Goal: Task Accomplishment & Management: Complete application form

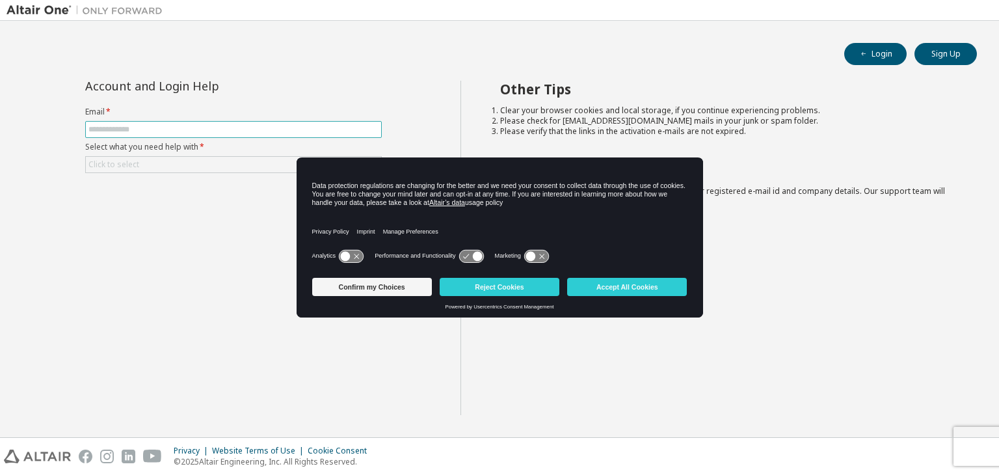
click at [159, 128] on input "text" at bounding box center [233, 129] width 290 height 10
click at [207, 128] on input "text" at bounding box center [233, 129] width 290 height 10
click at [398, 287] on button "Confirm my Choices" at bounding box center [372, 287] width 120 height 18
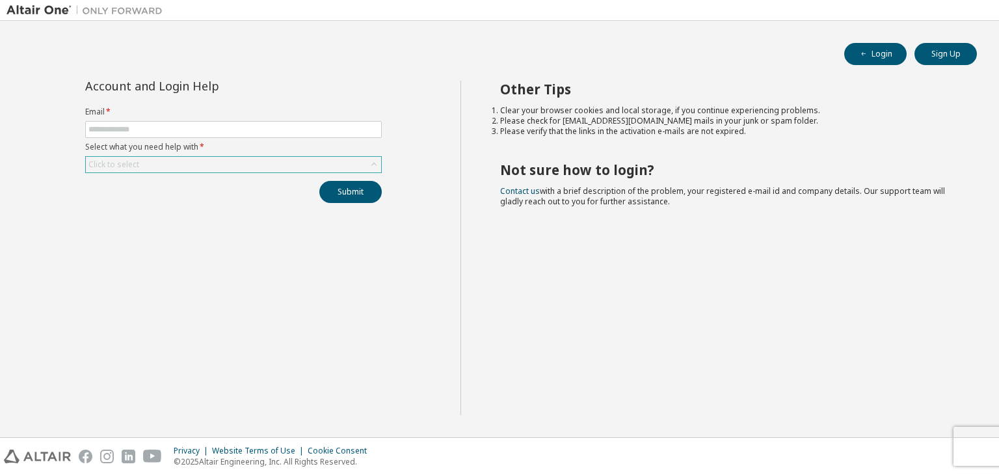
click at [376, 164] on icon at bounding box center [373, 164] width 13 height 13
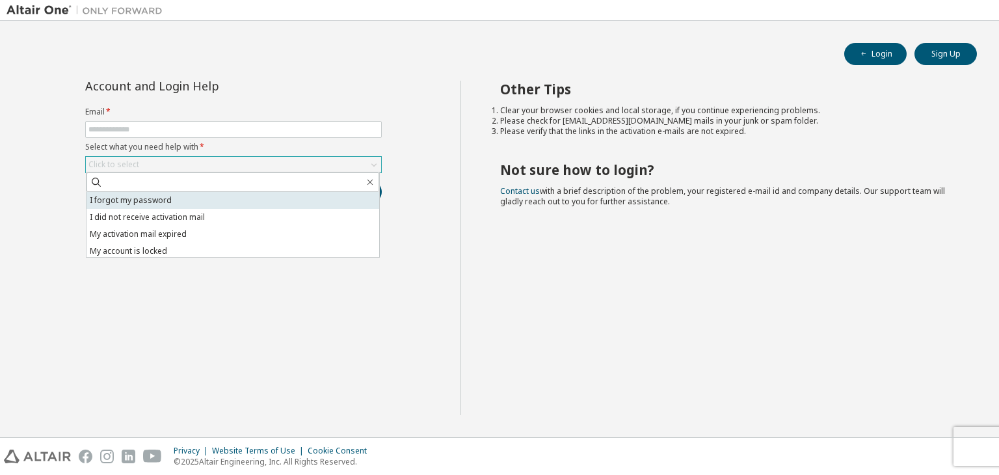
click at [295, 204] on li "I forgot my password" at bounding box center [232, 200] width 293 height 17
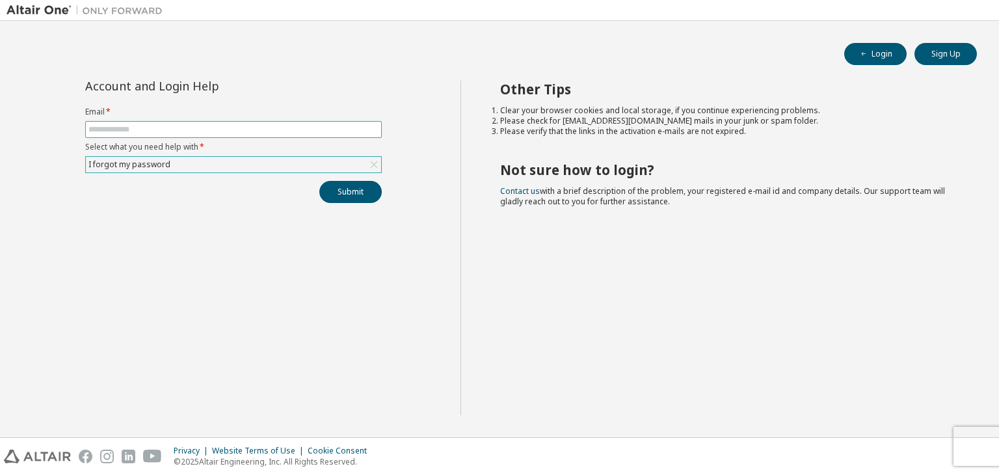
click at [248, 128] on input "text" at bounding box center [233, 129] width 290 height 10
type input "**********"
click at [324, 188] on button "Submit" at bounding box center [350, 192] width 62 height 22
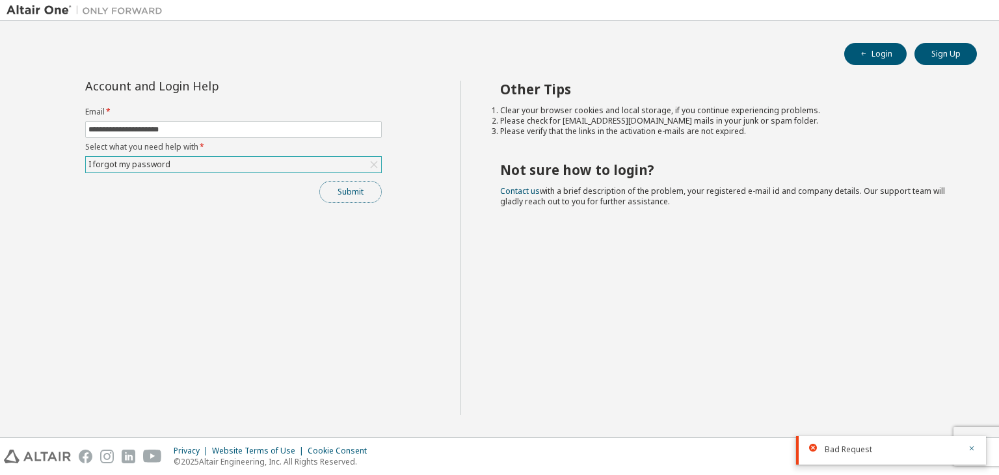
click at [338, 188] on button "Submit" at bounding box center [350, 192] width 62 height 22
click at [337, 166] on div "I forgot my password" at bounding box center [233, 165] width 295 height 16
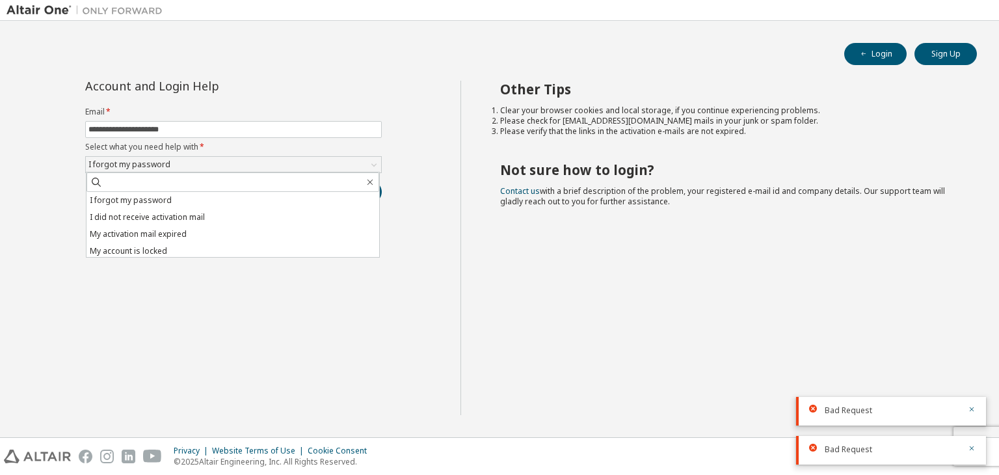
click at [252, 311] on div "**********" at bounding box center [234, 248] width 454 height 334
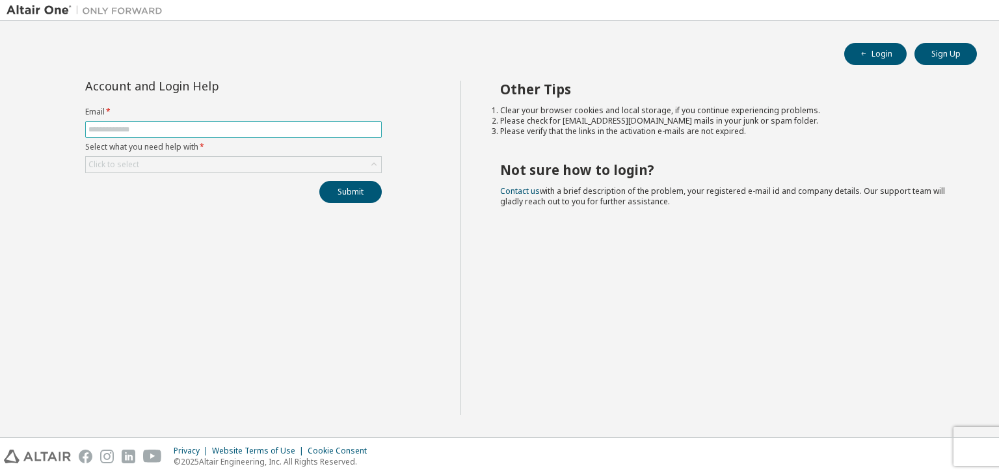
click at [309, 131] on input "text" at bounding box center [233, 129] width 290 height 10
type input "**********"
click at [250, 161] on div "Click to select" at bounding box center [233, 165] width 295 height 16
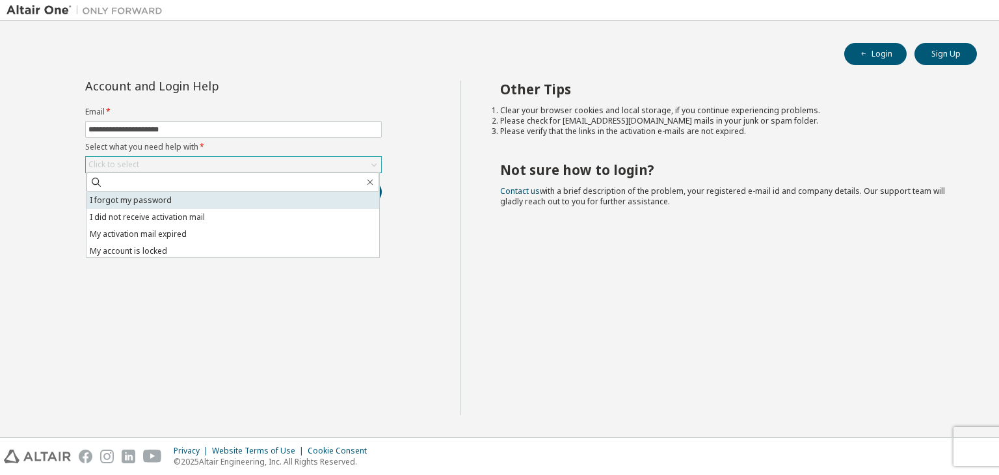
click at [200, 202] on li "I forgot my password" at bounding box center [232, 200] width 293 height 17
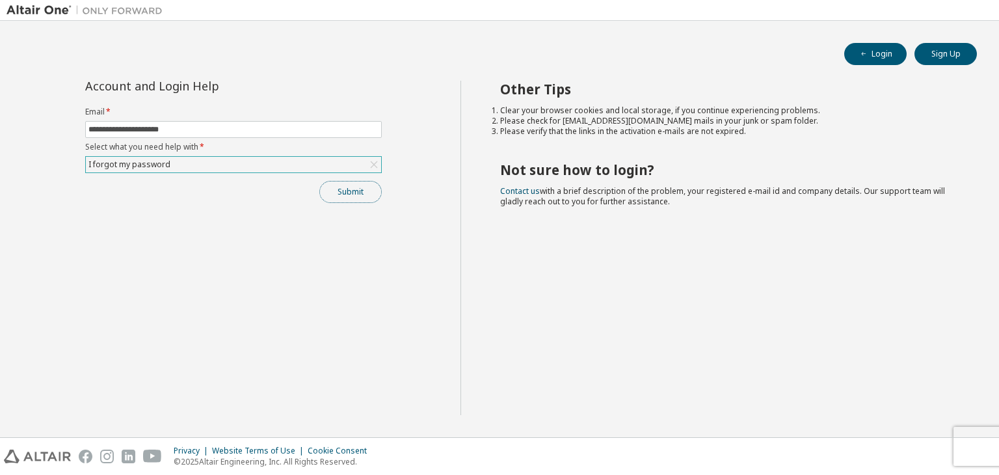
click at [347, 193] on button "Submit" at bounding box center [350, 192] width 62 height 22
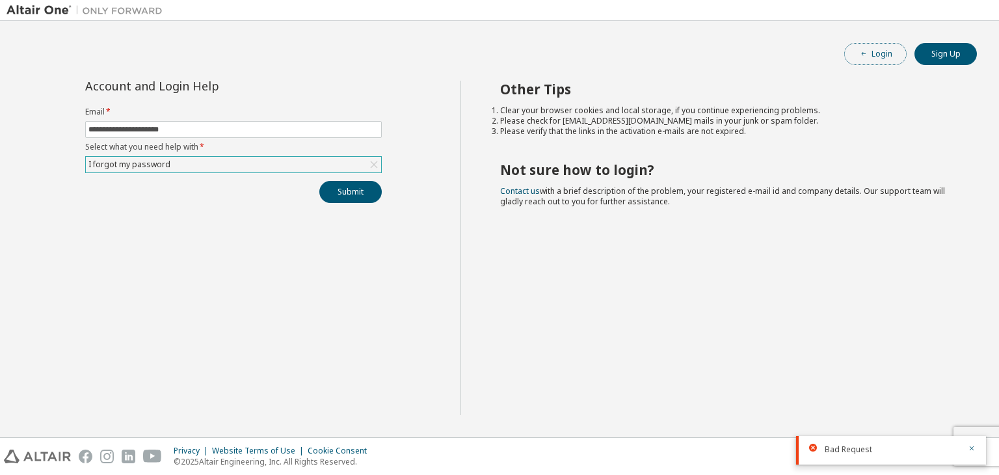
click at [876, 53] on button "Login" at bounding box center [875, 54] width 62 height 22
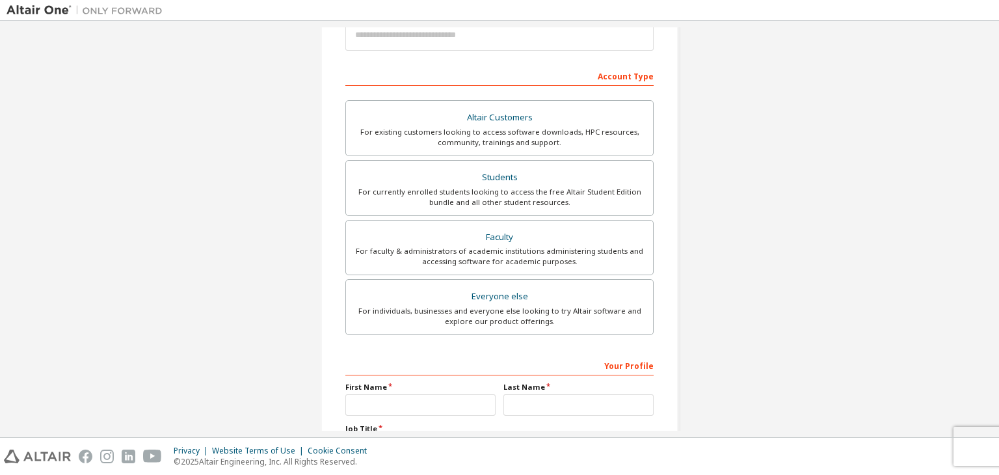
scroll to position [283, 0]
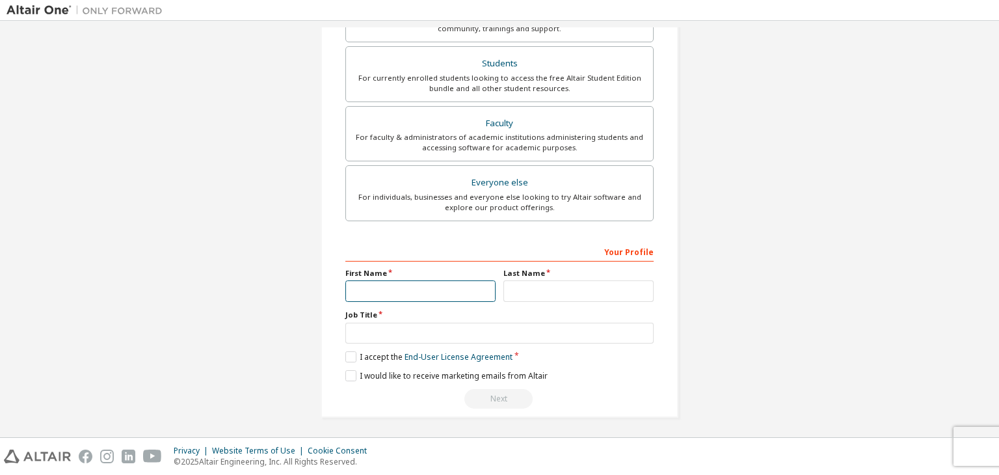
click at [399, 287] on input "text" at bounding box center [420, 290] width 150 height 21
type input "******"
click at [532, 280] on input "text" at bounding box center [578, 290] width 150 height 21
type input "******"
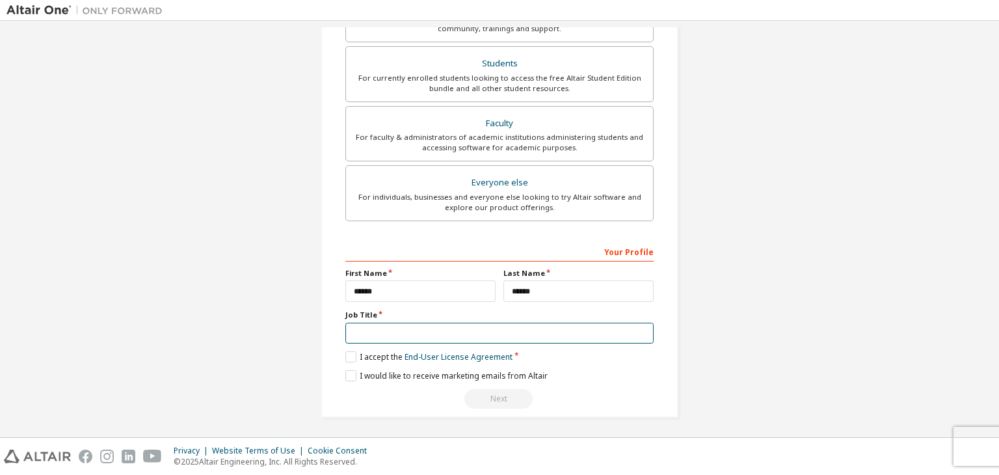
click at [475, 330] on input "text" at bounding box center [499, 332] width 308 height 21
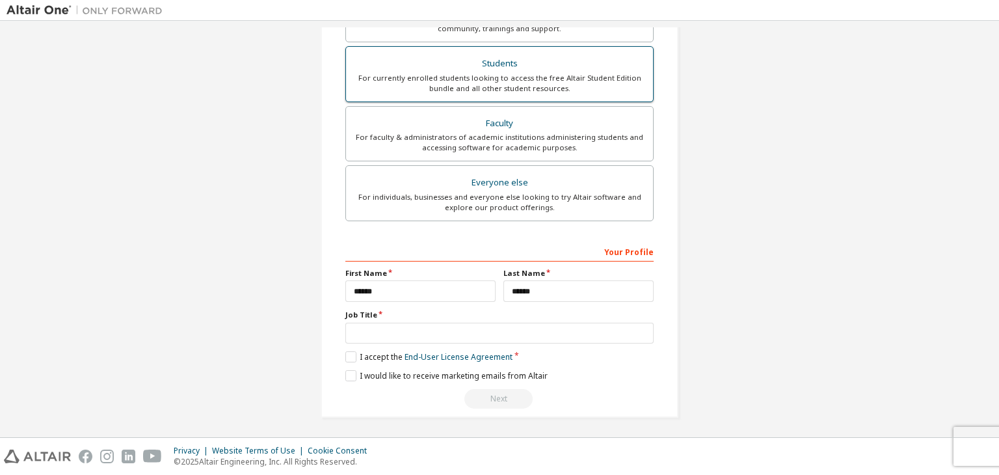
click at [527, 59] on div "Students" at bounding box center [499, 64] width 291 height 18
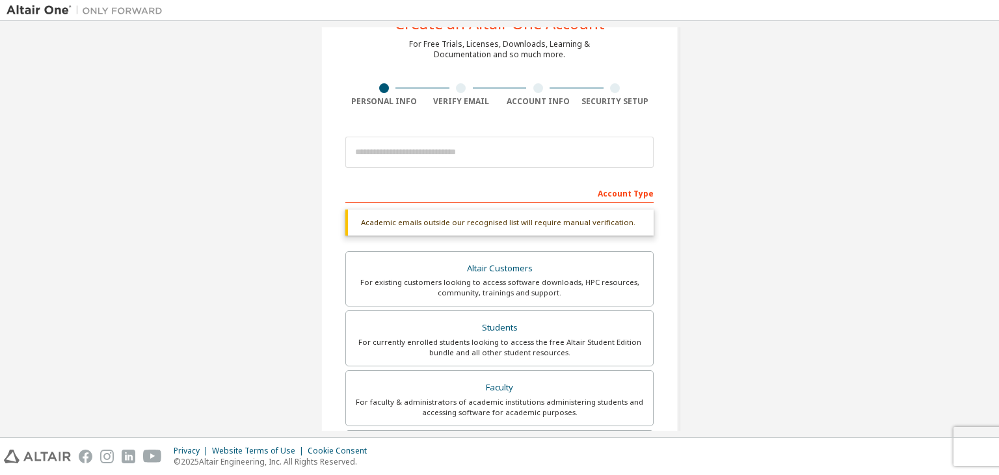
scroll to position [49, 0]
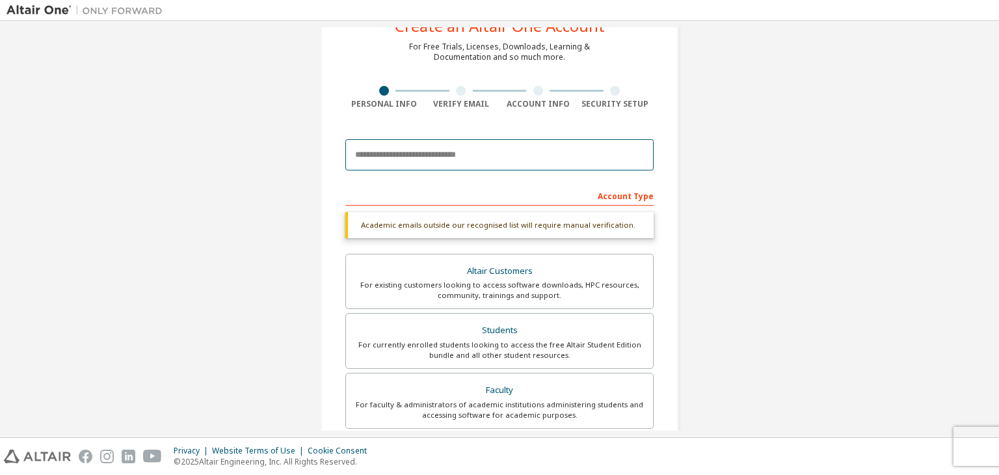
click at [429, 153] on input "email" at bounding box center [499, 154] width 308 height 31
type input "**********"
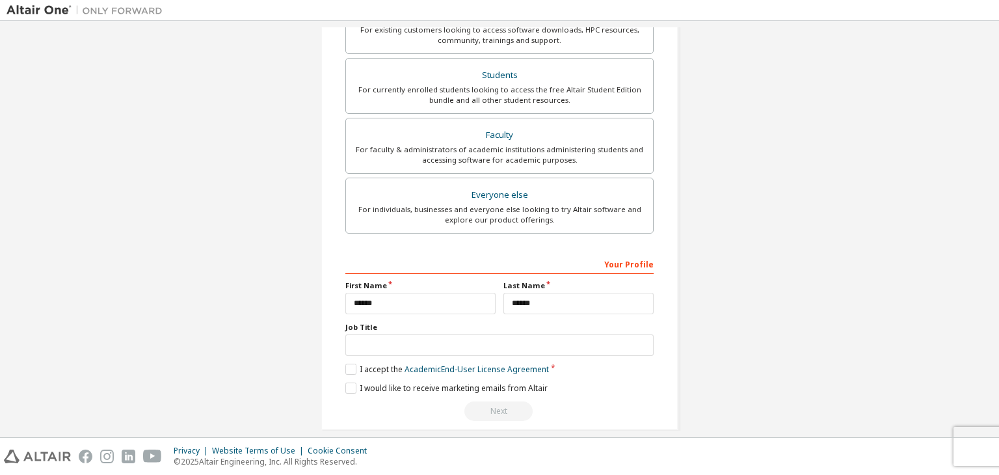
scroll to position [317, 0]
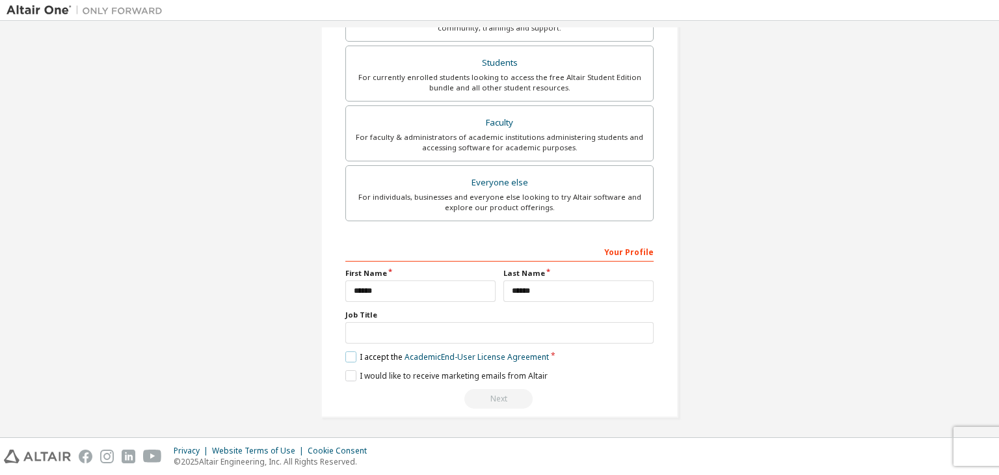
click at [346, 353] on label "I accept the Academic End-User License Agreement" at bounding box center [447, 356] width 204 height 11
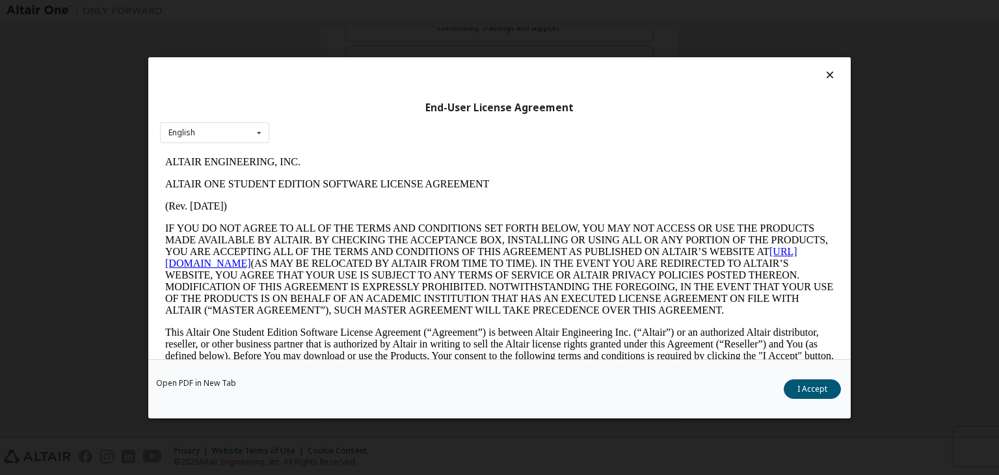
scroll to position [0, 0]
click at [801, 393] on button "I Accept" at bounding box center [811, 389] width 57 height 20
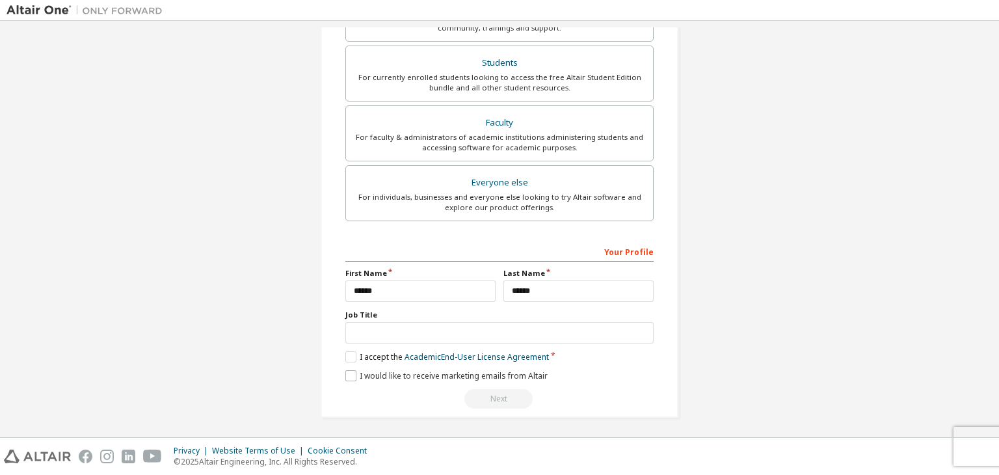
scroll to position [328, 0]
click at [345, 371] on label "I would like to receive marketing emails from Altair" at bounding box center [446, 374] width 202 height 11
click at [359, 328] on input "text" at bounding box center [499, 332] width 308 height 21
type input "*******"
click at [495, 399] on div "Next" at bounding box center [499, 398] width 308 height 20
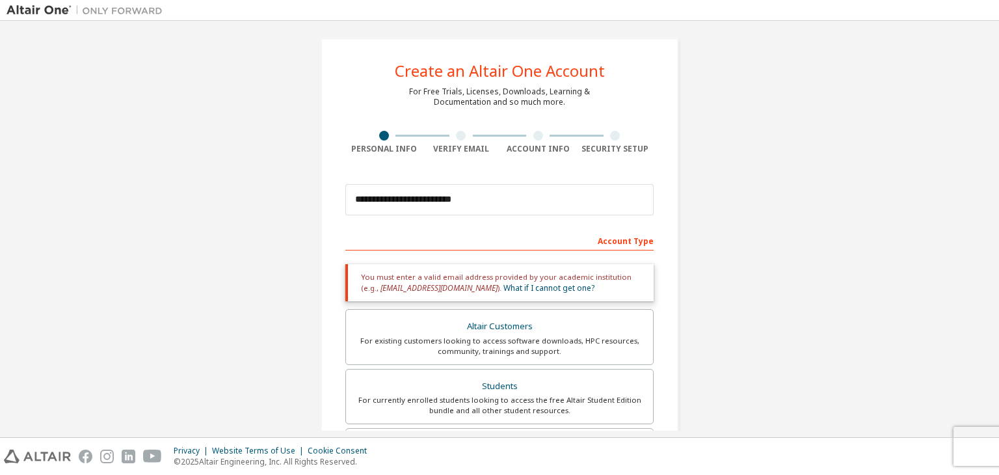
scroll to position [3, 0]
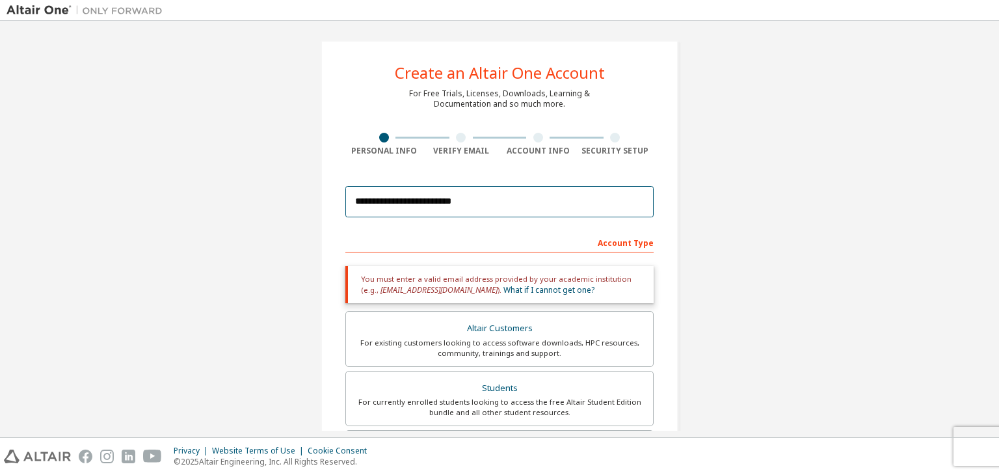
click at [480, 201] on input "**********" at bounding box center [499, 201] width 308 height 31
drag, startPoint x: 480, startPoint y: 201, endPoint x: 274, endPoint y: 173, distance: 208.0
click at [274, 173] on div "**********" at bounding box center [500, 391] width 986 height 733
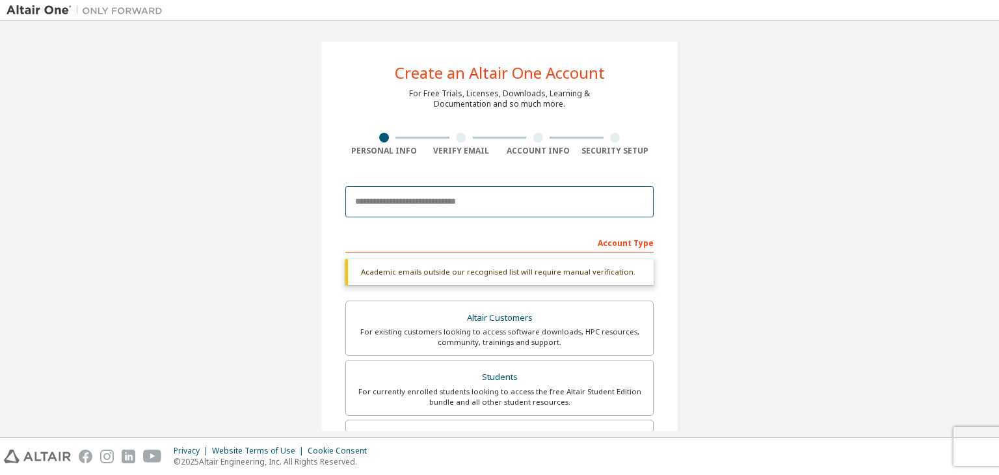
click at [371, 203] on input "email" at bounding box center [499, 201] width 308 height 31
type input "**********"
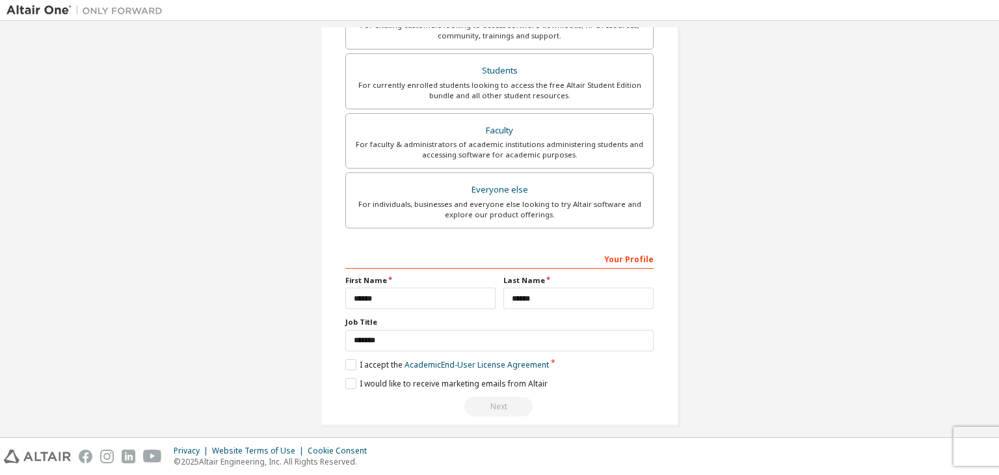
scroll to position [324, 0]
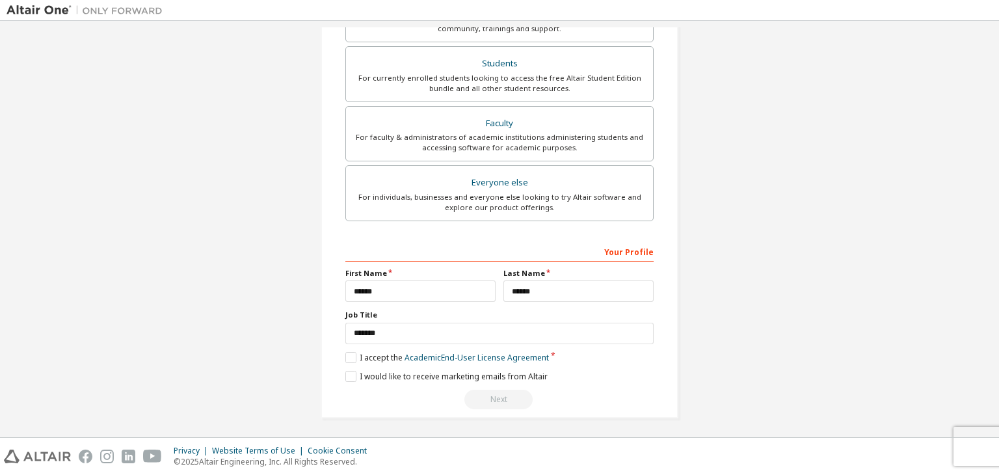
click at [484, 391] on div "Next" at bounding box center [499, 399] width 308 height 20
click at [486, 402] on div "Next" at bounding box center [499, 399] width 308 height 20
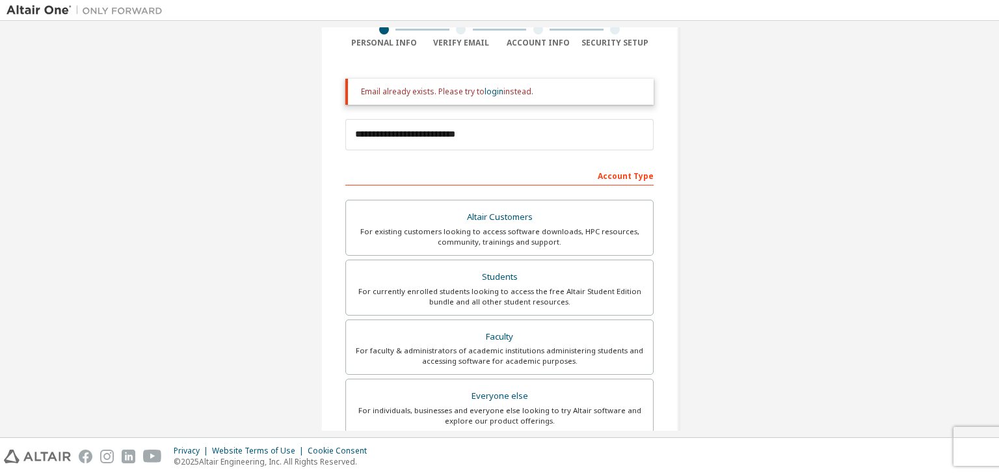
scroll to position [0, 0]
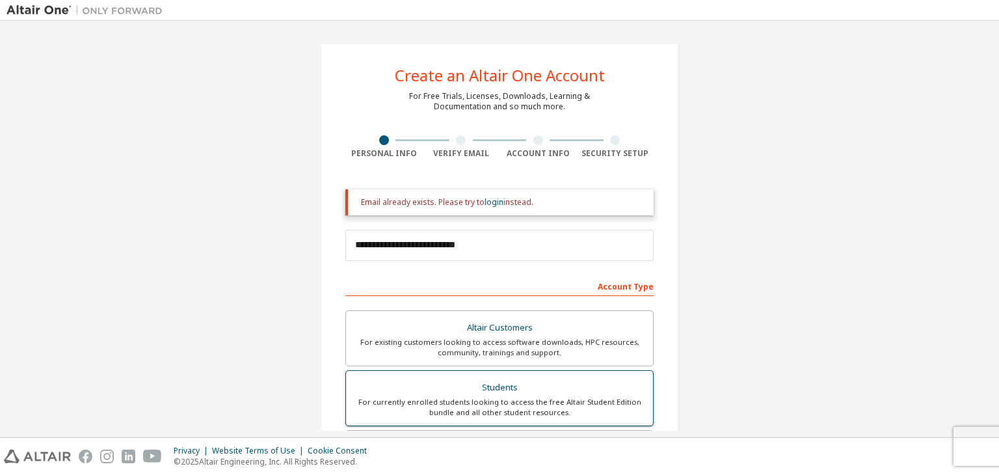
click at [477, 400] on div "For currently enrolled students looking to access the free Altair Student Editi…" at bounding box center [499, 407] width 291 height 21
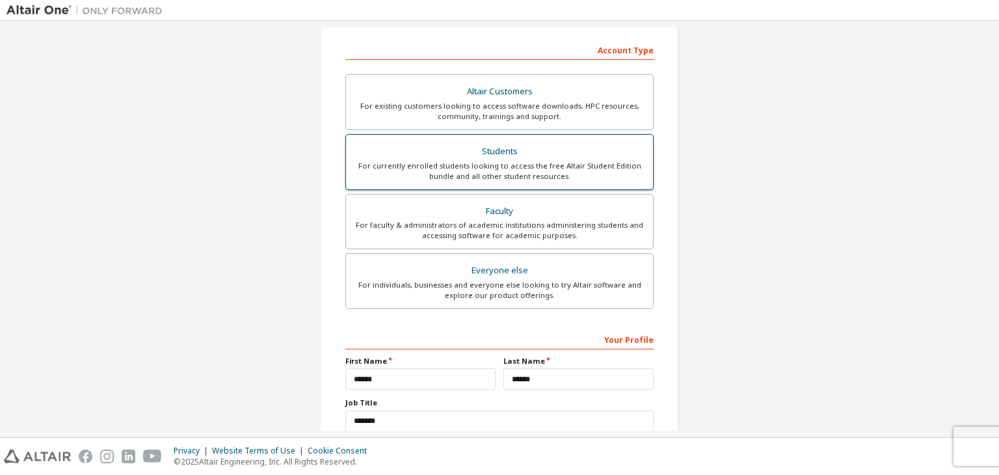
scroll to position [324, 0]
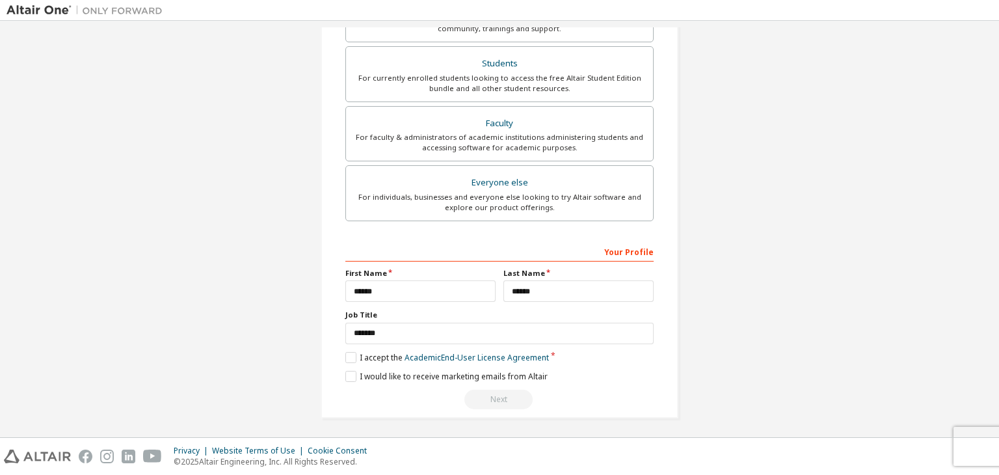
click at [477, 400] on div "Next" at bounding box center [499, 399] width 308 height 20
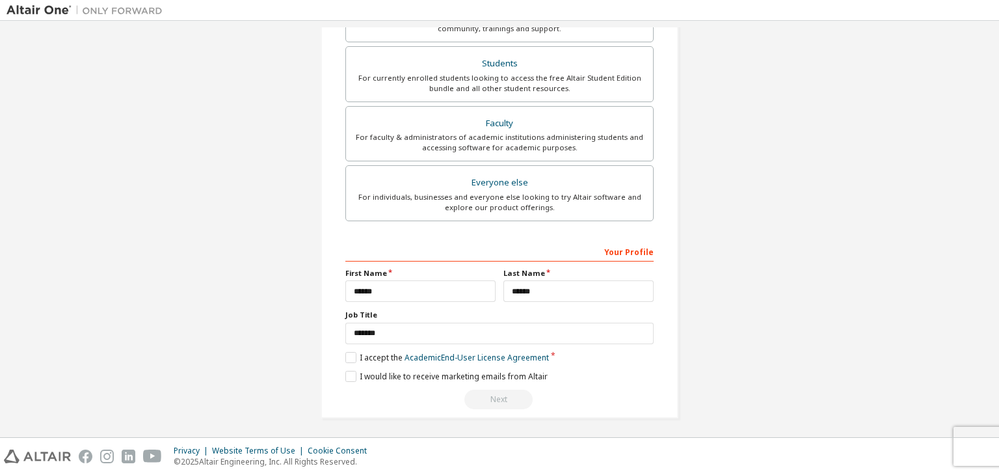
click at [477, 400] on div "Next" at bounding box center [499, 399] width 308 height 20
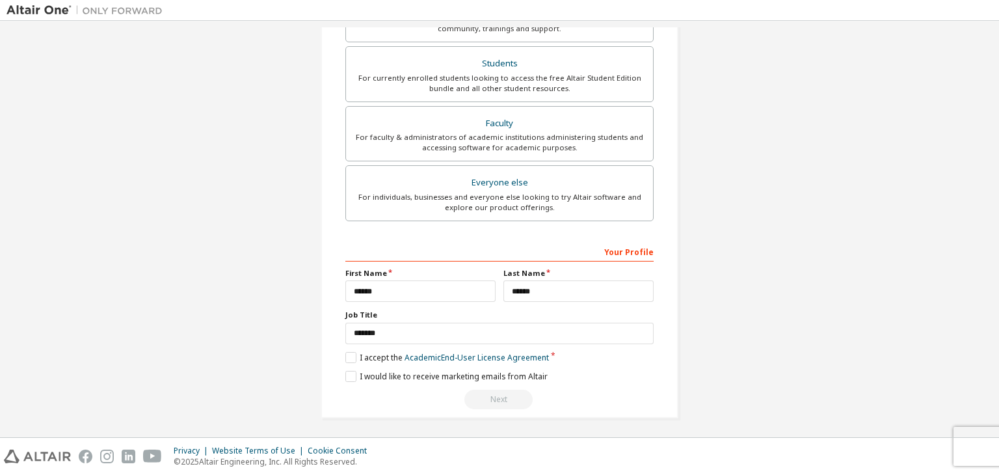
click at [477, 400] on div "Next" at bounding box center [499, 399] width 308 height 20
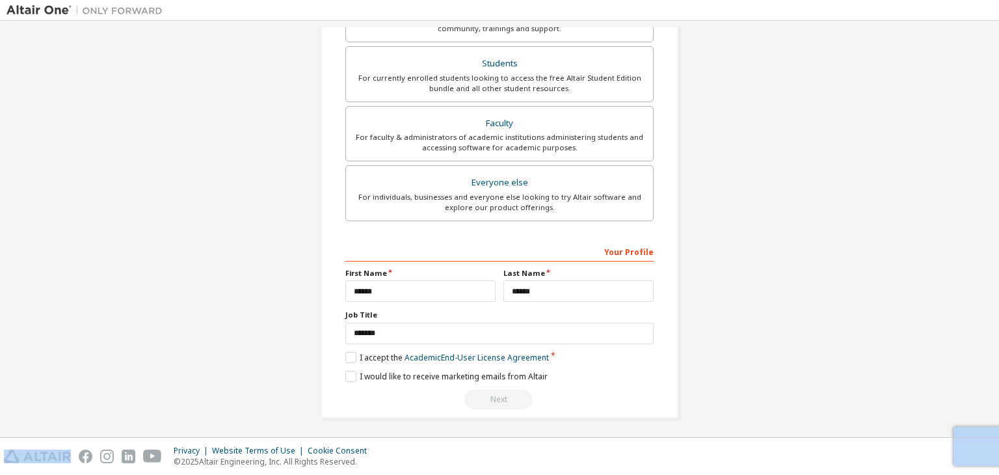
click at [477, 400] on div "Next" at bounding box center [499, 399] width 308 height 20
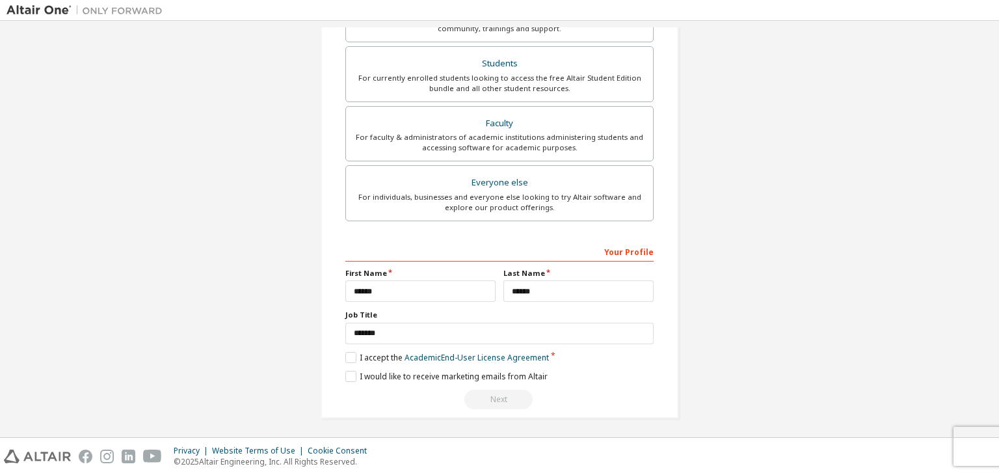
click at [477, 400] on div "Next" at bounding box center [499, 399] width 308 height 20
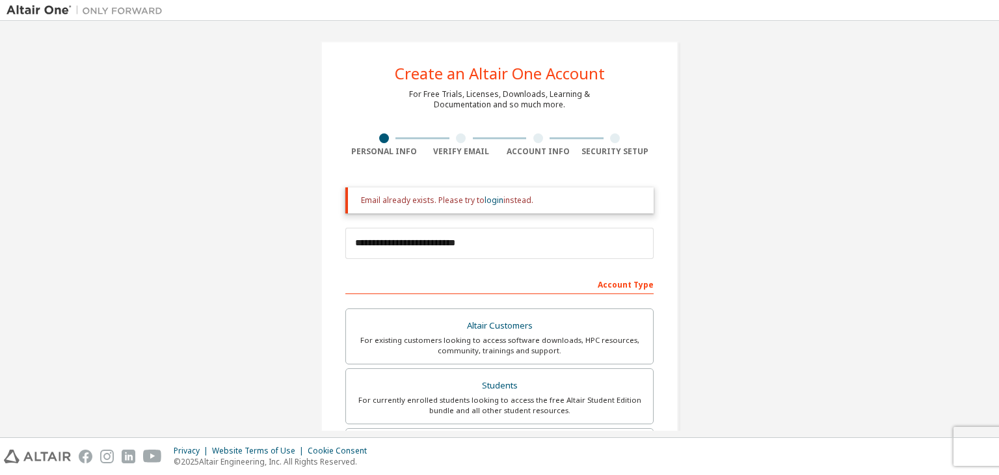
scroll to position [0, 0]
